Goal: Download file/media

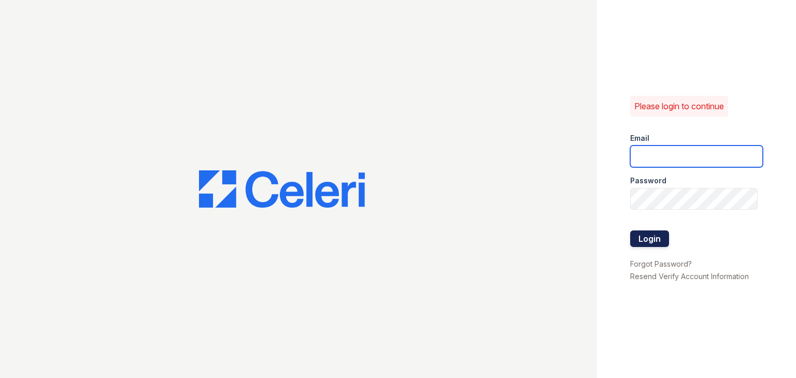
type input "[EMAIL_ADDRESS][DOMAIN_NAME]"
click at [646, 238] on button "Login" at bounding box center [649, 238] width 39 height 17
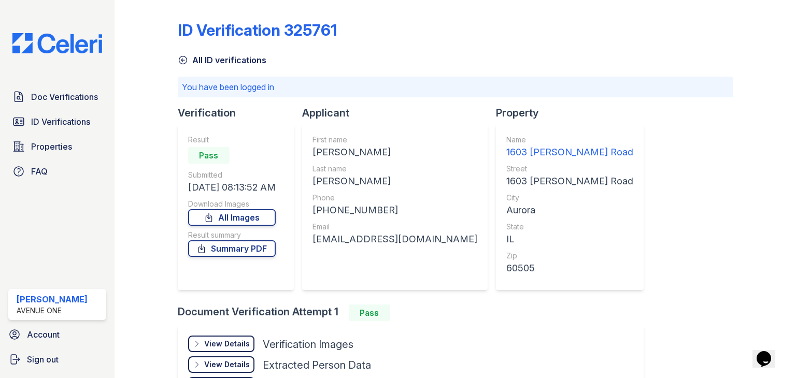
scroll to position [99, 0]
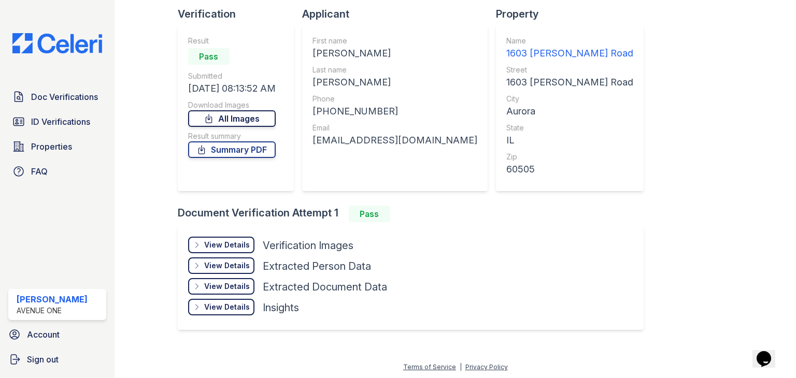
click at [260, 112] on link "All Images" at bounding box center [232, 118] width 88 height 17
click at [242, 120] on link "All Images" at bounding box center [232, 118] width 88 height 17
click at [242, 150] on link "Summary PDF" at bounding box center [232, 149] width 88 height 17
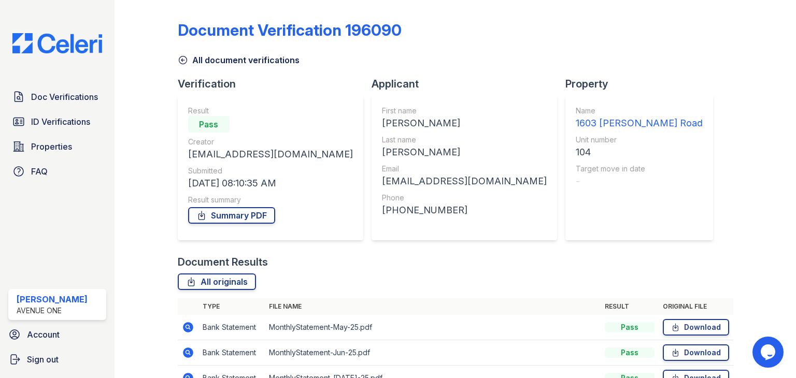
scroll to position [184, 0]
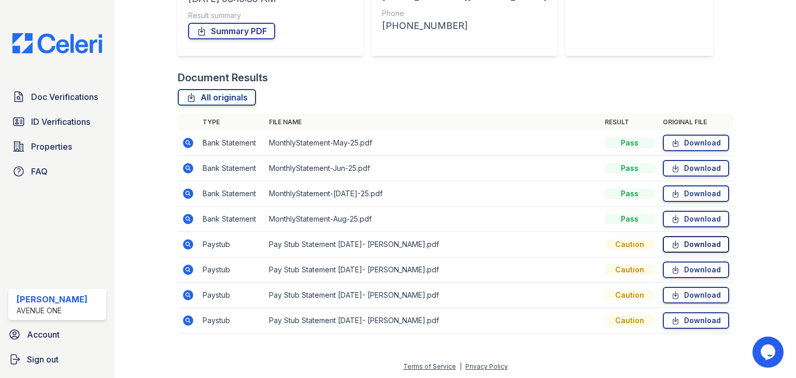
click at [671, 240] on icon at bounding box center [675, 244] width 9 height 10
click at [677, 270] on link "Download" at bounding box center [695, 270] width 66 height 17
click at [680, 301] on link "Download" at bounding box center [695, 295] width 66 height 17
click at [677, 322] on link "Download" at bounding box center [695, 320] width 66 height 17
click at [686, 147] on link "Download" at bounding box center [695, 143] width 66 height 17
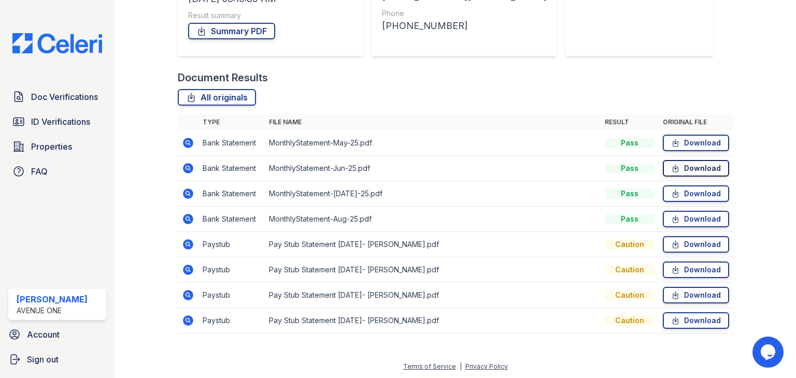
click at [686, 164] on link "Download" at bounding box center [695, 168] width 66 height 17
click at [686, 189] on link "Download" at bounding box center [695, 193] width 66 height 17
click at [686, 217] on link "Download" at bounding box center [695, 219] width 66 height 17
click at [407, 97] on div "All originals" at bounding box center [455, 97] width 555 height 17
click at [671, 146] on icon at bounding box center [675, 143] width 9 height 10
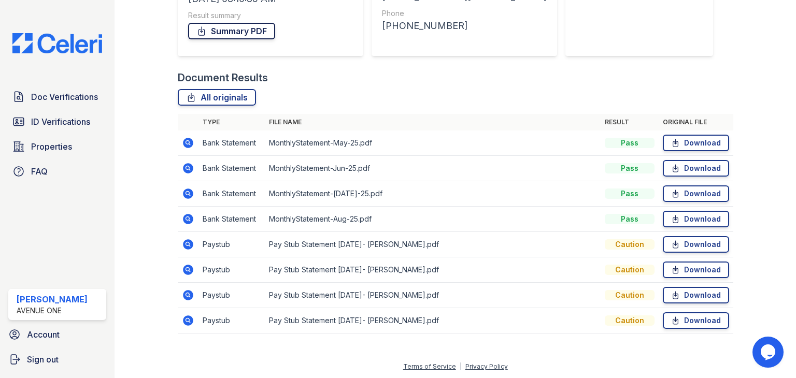
click at [247, 33] on link "Summary PDF" at bounding box center [231, 31] width 87 height 17
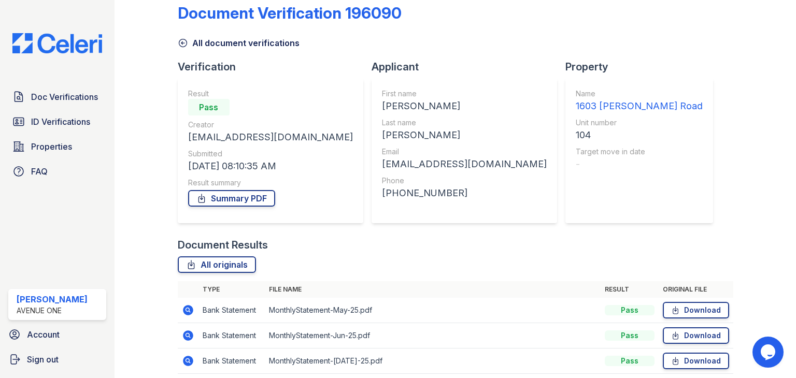
scroll to position [8, 0]
